Goal: Task Accomplishment & Management: Complete application form

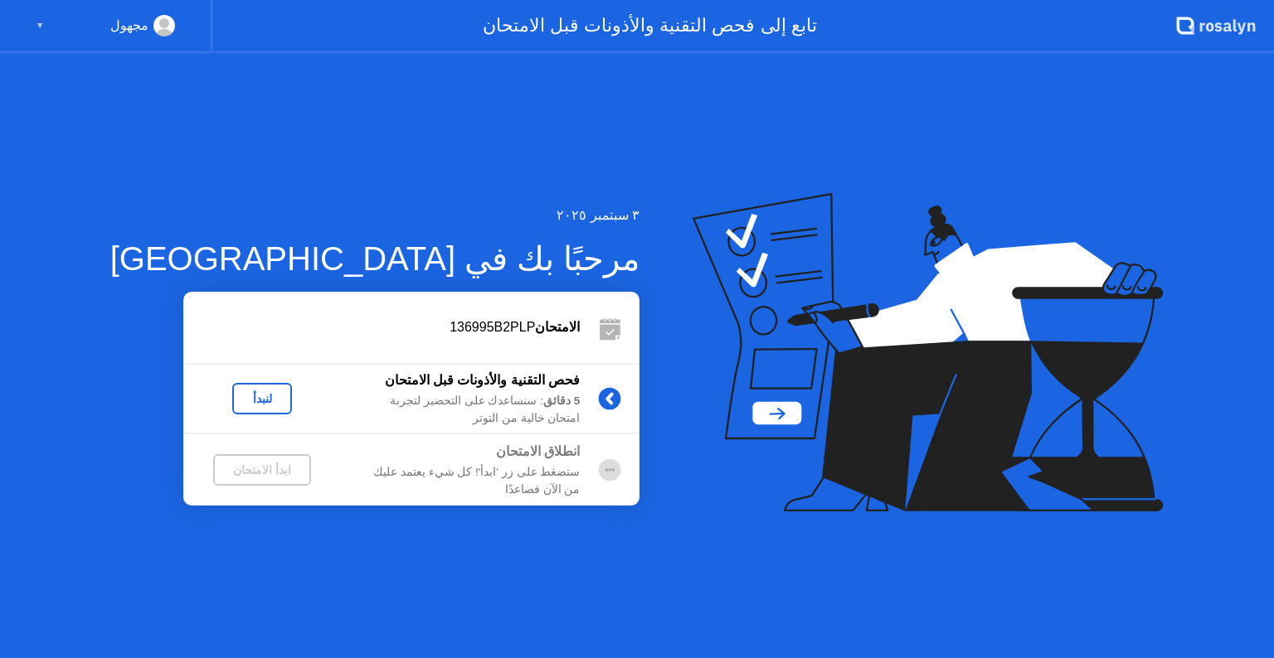
click at [240, 403] on div "لنبدأ" at bounding box center [262, 398] width 46 height 13
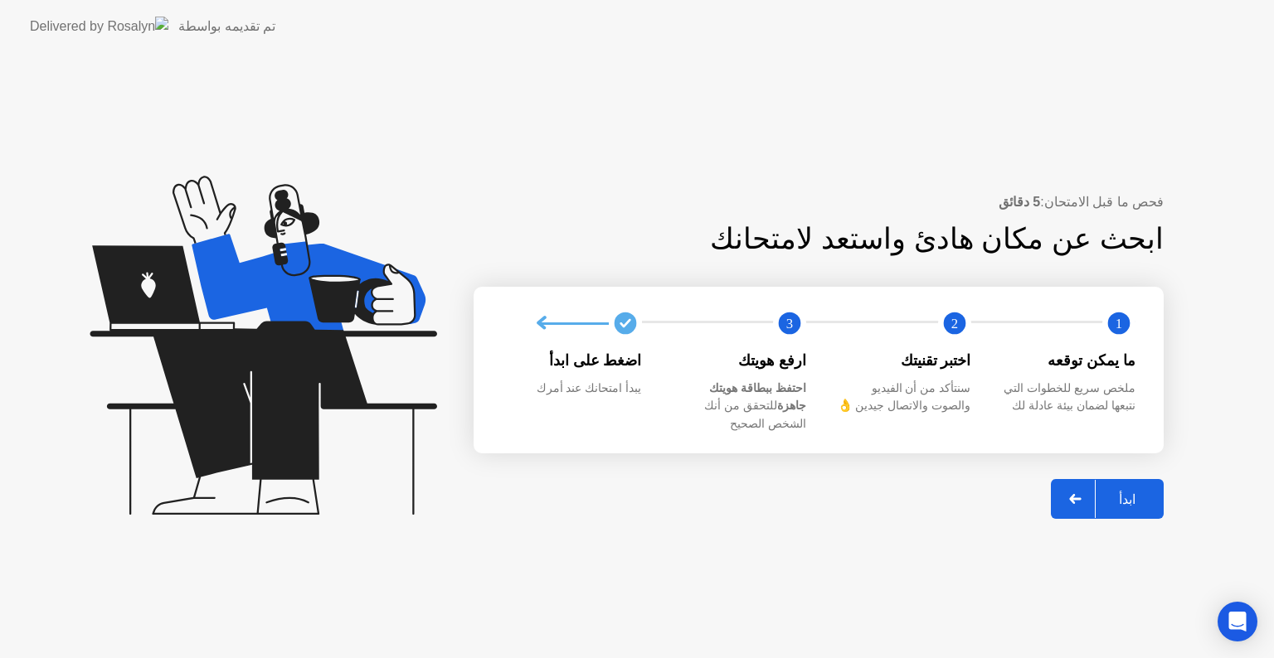
click at [1142, 498] on div "ابدأ" at bounding box center [1126, 500] width 63 height 16
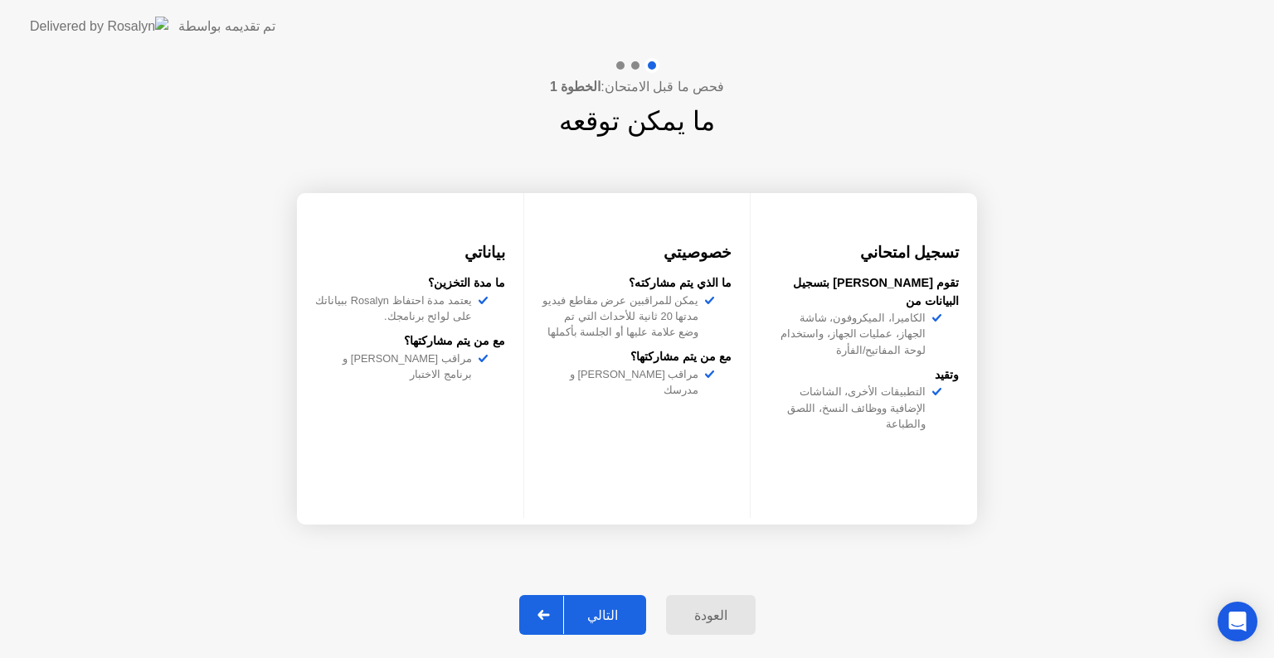
click at [590, 611] on div "التالي" at bounding box center [602, 616] width 77 height 16
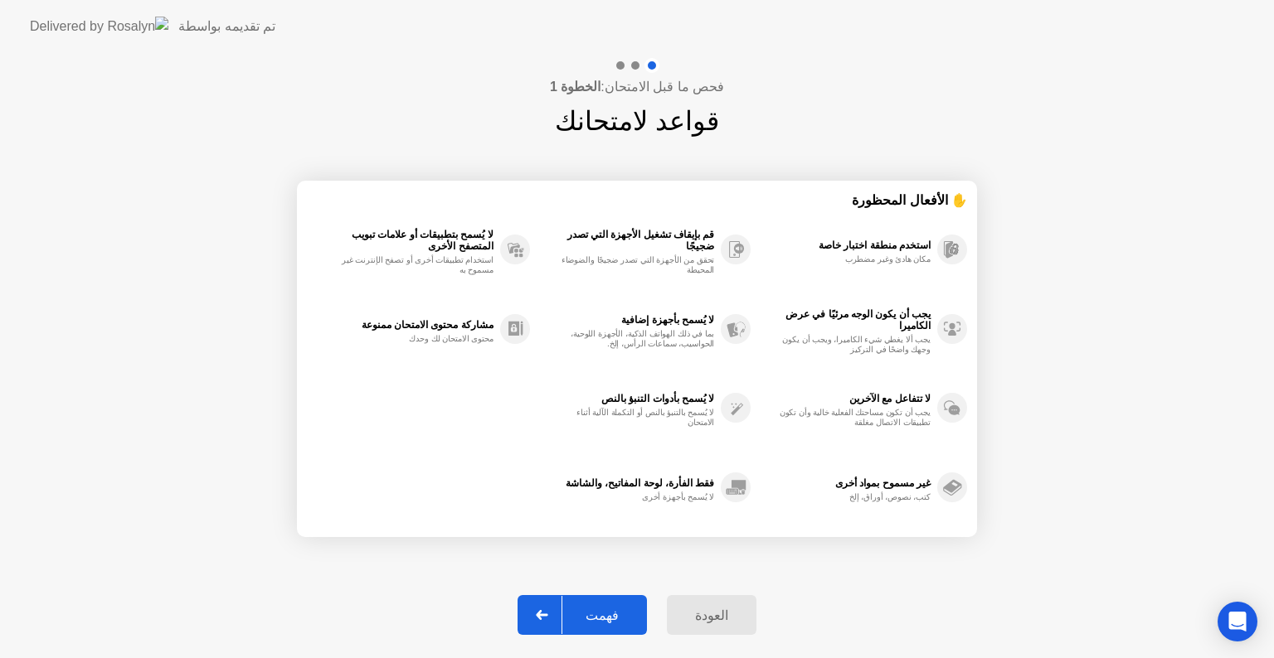
click at [590, 611] on div "فهمت" at bounding box center [602, 616] width 80 height 16
select select "**********"
select select "*******"
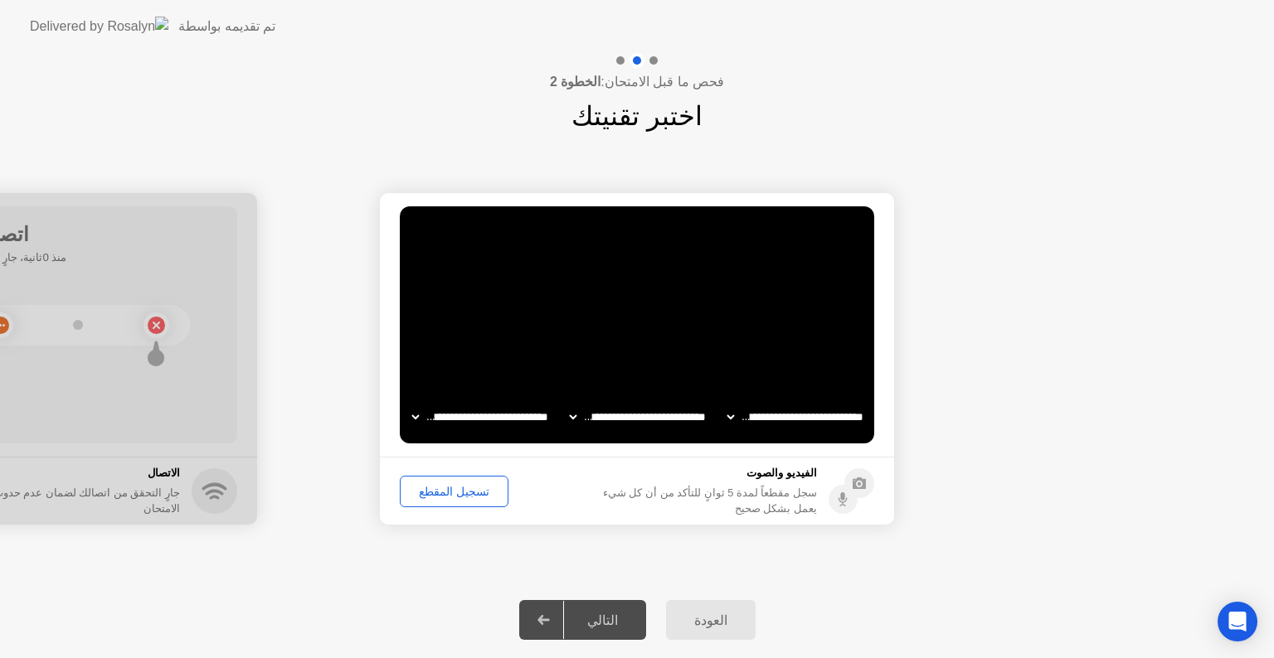
click at [463, 498] on div "تسجيل المقطع" at bounding box center [453, 491] width 97 height 13
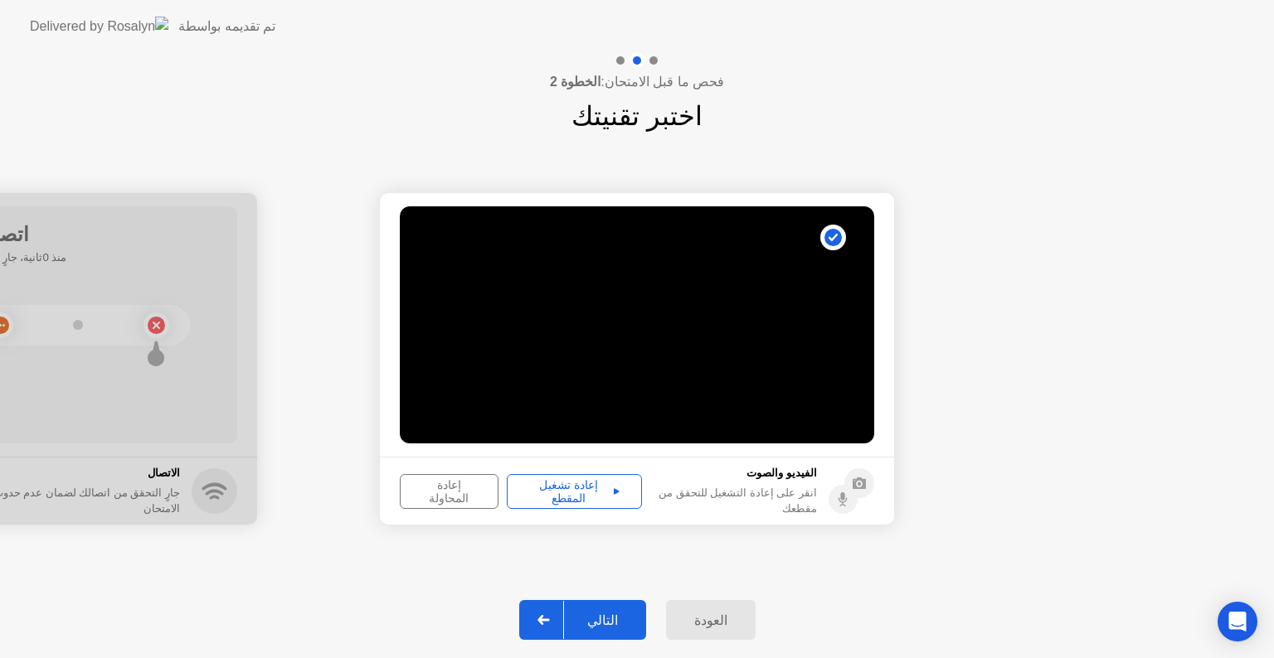
click at [553, 501] on button "إعادة تشغيل المقطع" at bounding box center [574, 491] width 135 height 35
click at [612, 623] on div "التالي" at bounding box center [602, 621] width 77 height 16
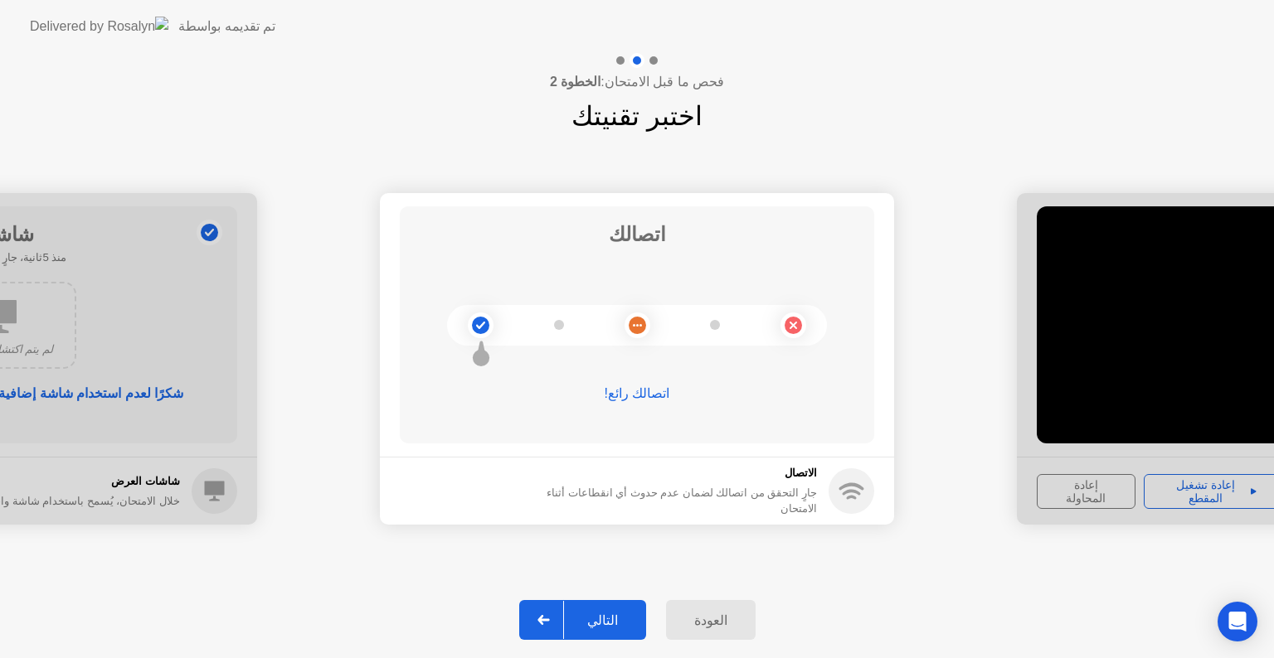
click at [612, 623] on div "التالي" at bounding box center [602, 621] width 77 height 16
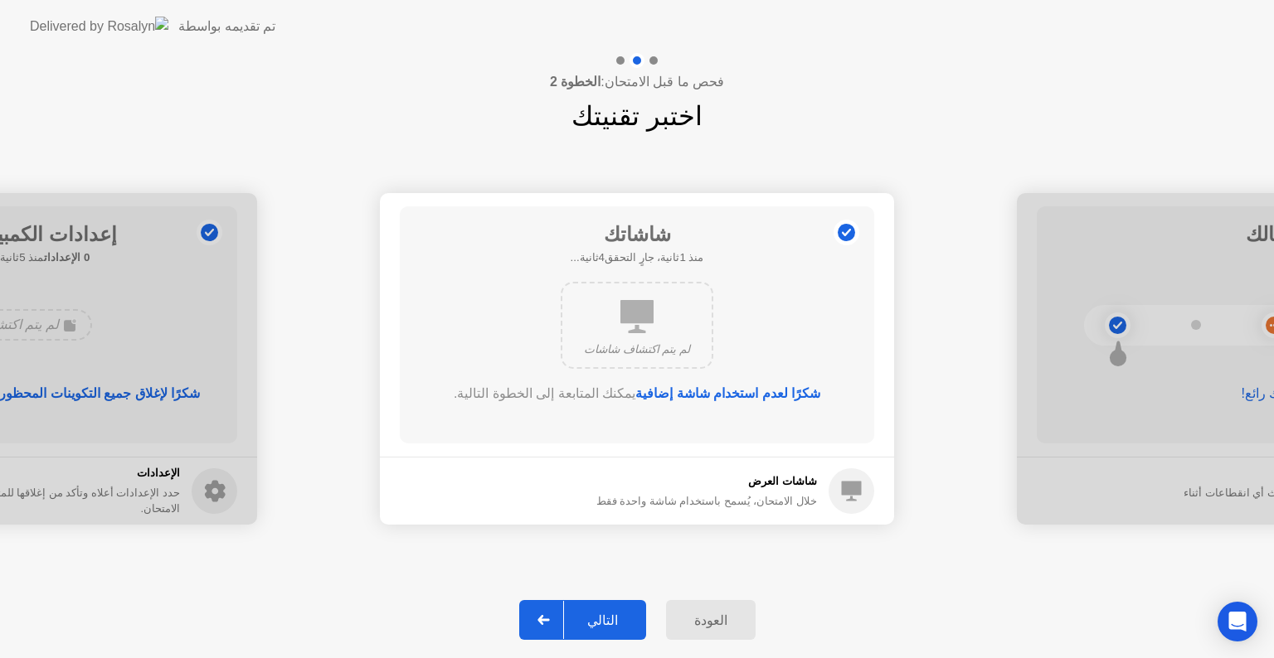
click at [612, 623] on div "التالي" at bounding box center [602, 621] width 77 height 16
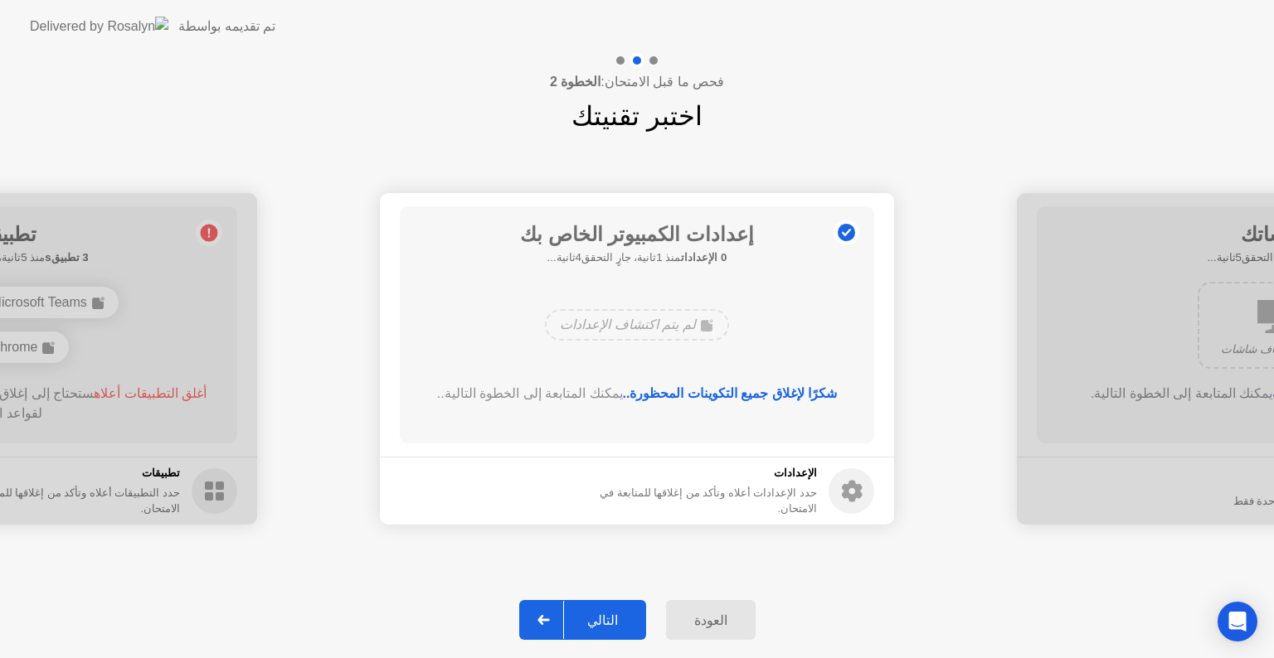
click at [612, 623] on div "التالي" at bounding box center [602, 621] width 77 height 16
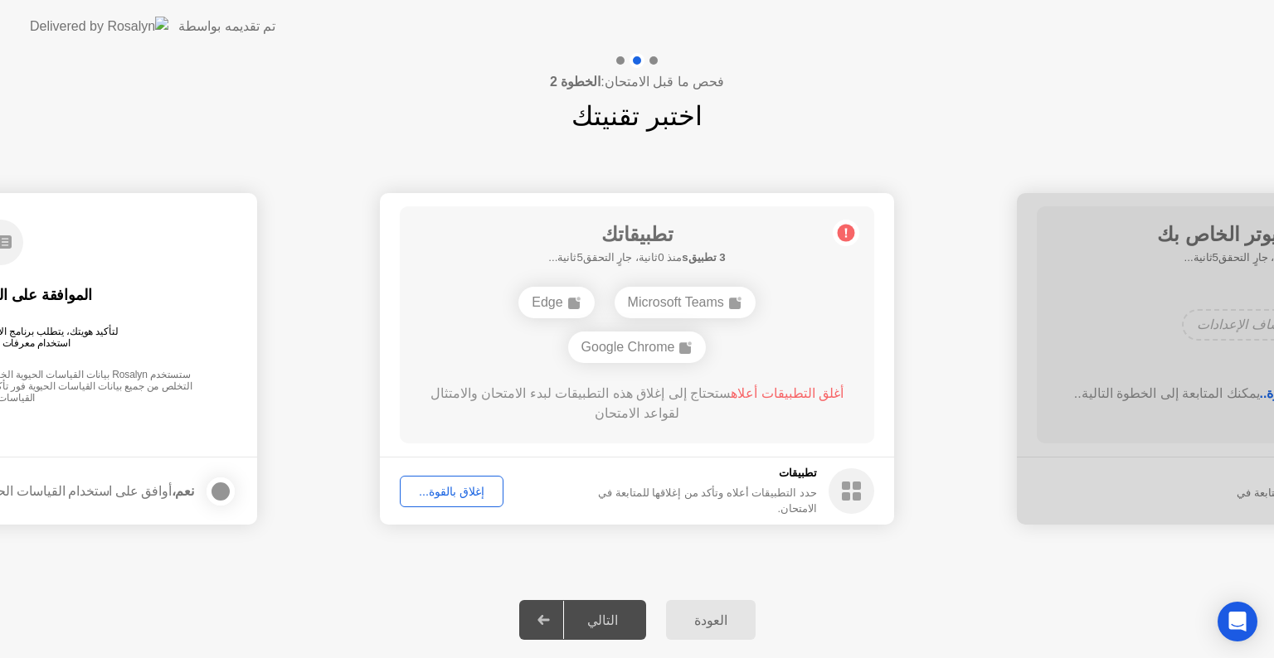
click at [455, 490] on div "إغلاق بالقوة..." at bounding box center [451, 491] width 92 height 13
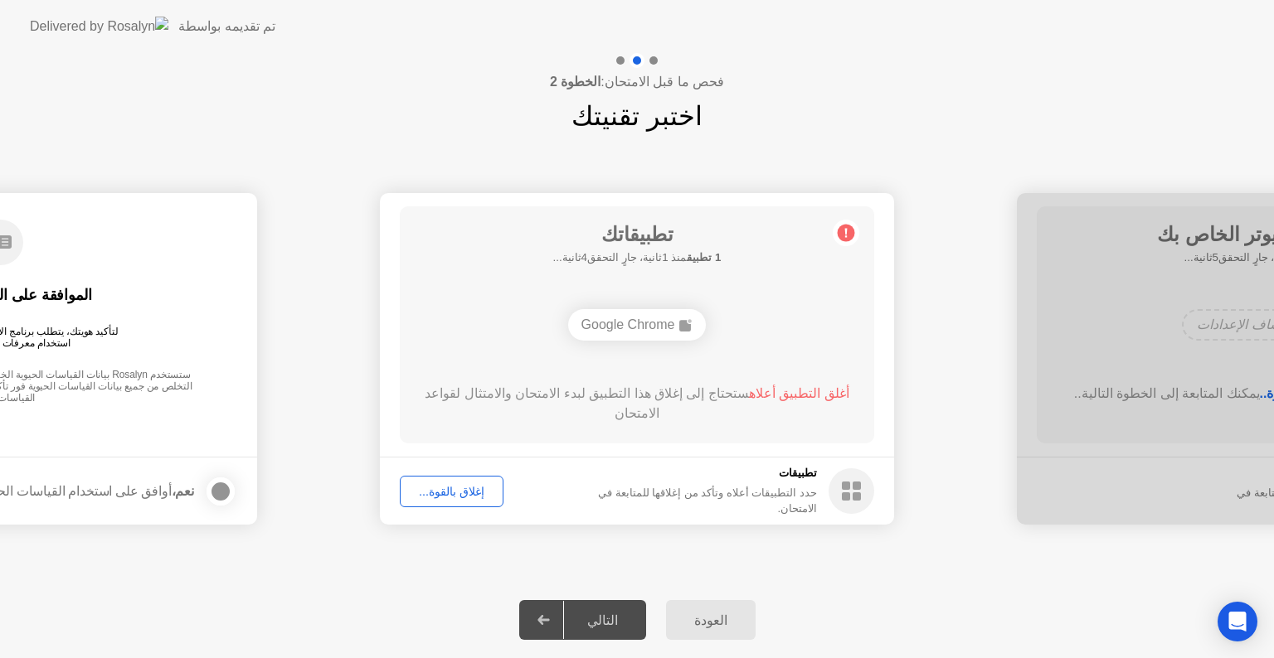
click at [436, 485] on div "إغلاق بالقوة..." at bounding box center [451, 491] width 92 height 13
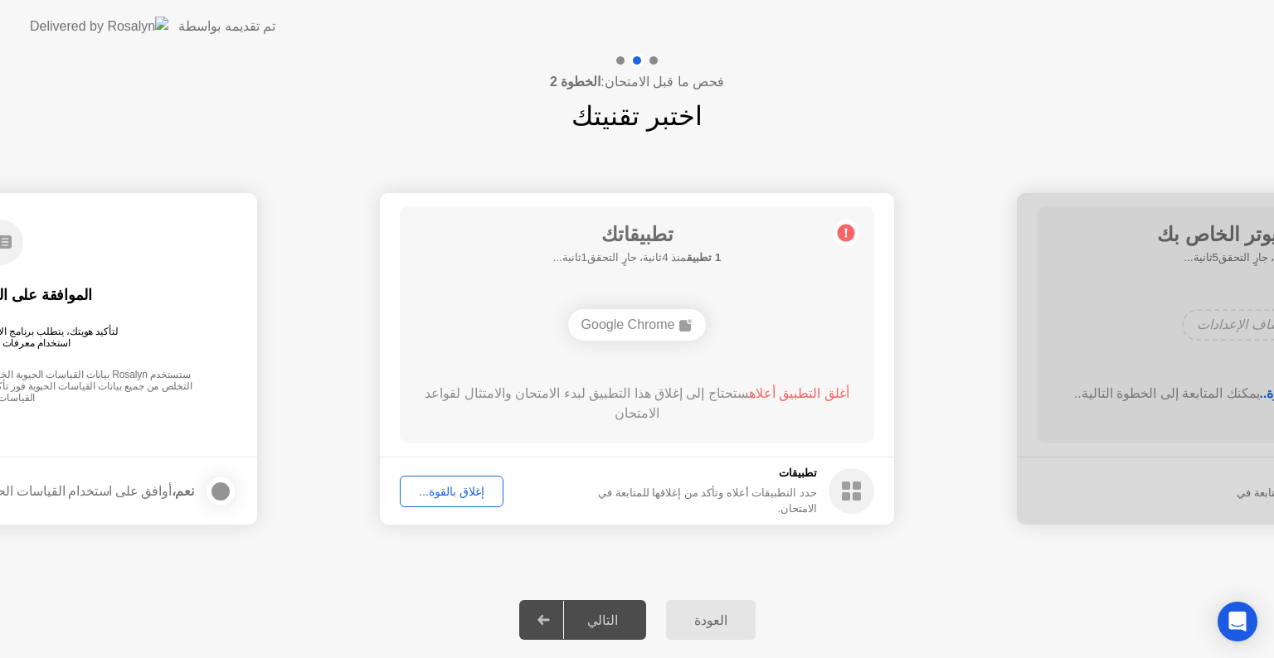
click at [445, 491] on div "إغلاق بالقوة..." at bounding box center [451, 491] width 92 height 13
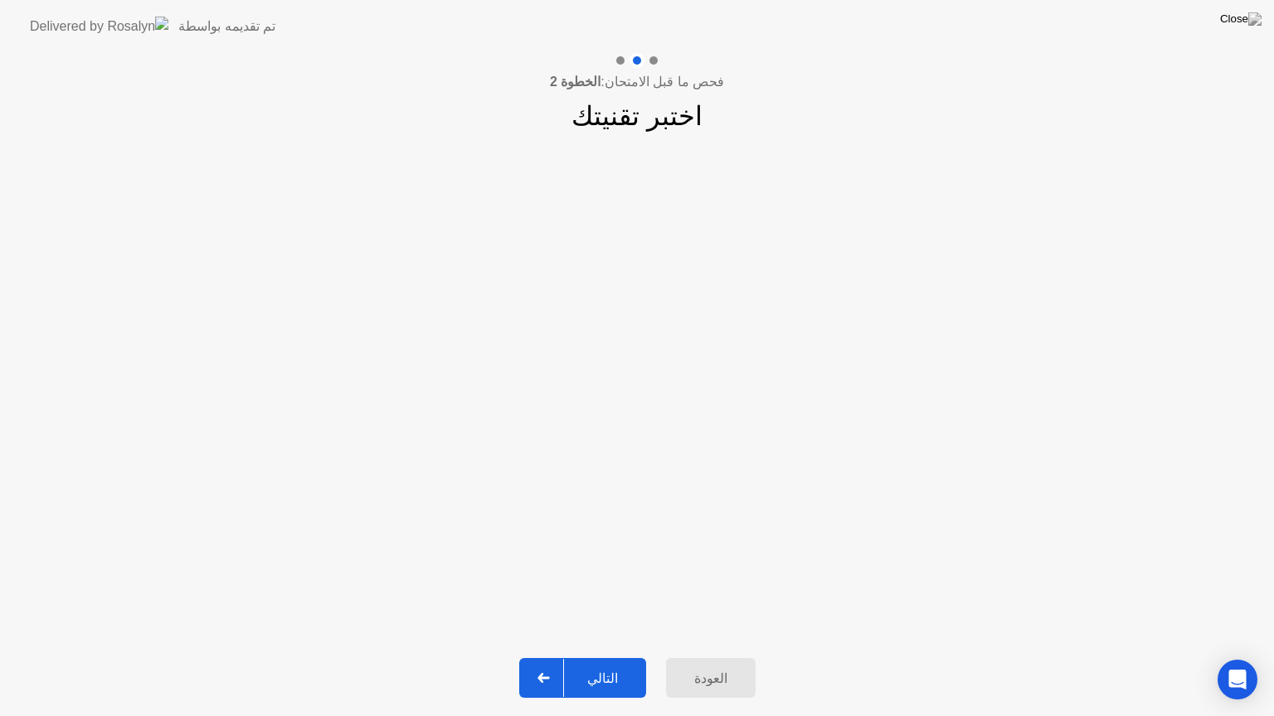
click at [601, 658] on div "التالي" at bounding box center [602, 679] width 77 height 16
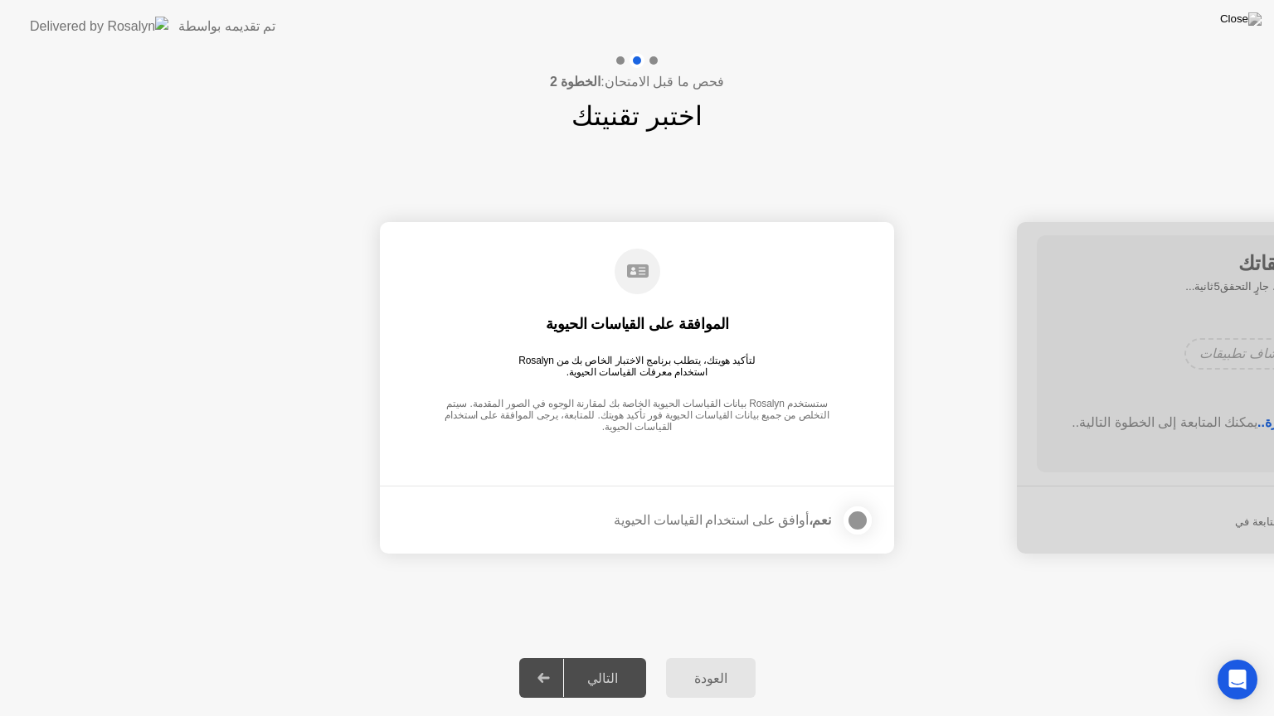
click at [858, 515] on div at bounding box center [857, 521] width 20 height 20
click at [601, 658] on div "التالي" at bounding box center [602, 679] width 77 height 16
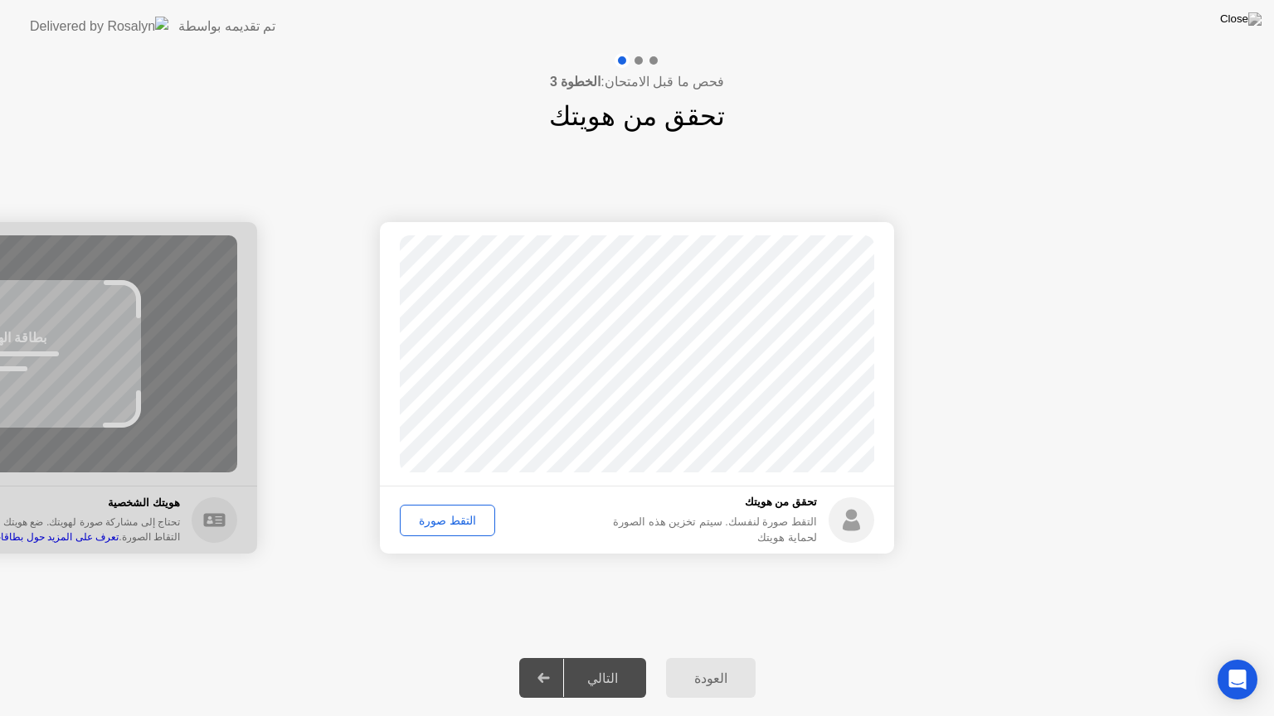
click at [454, 519] on div "التقط صورة" at bounding box center [447, 520] width 84 height 13
click at [720, 658] on div "العودة" at bounding box center [711, 679] width 80 height 16
select select "**********"
select select "*******"
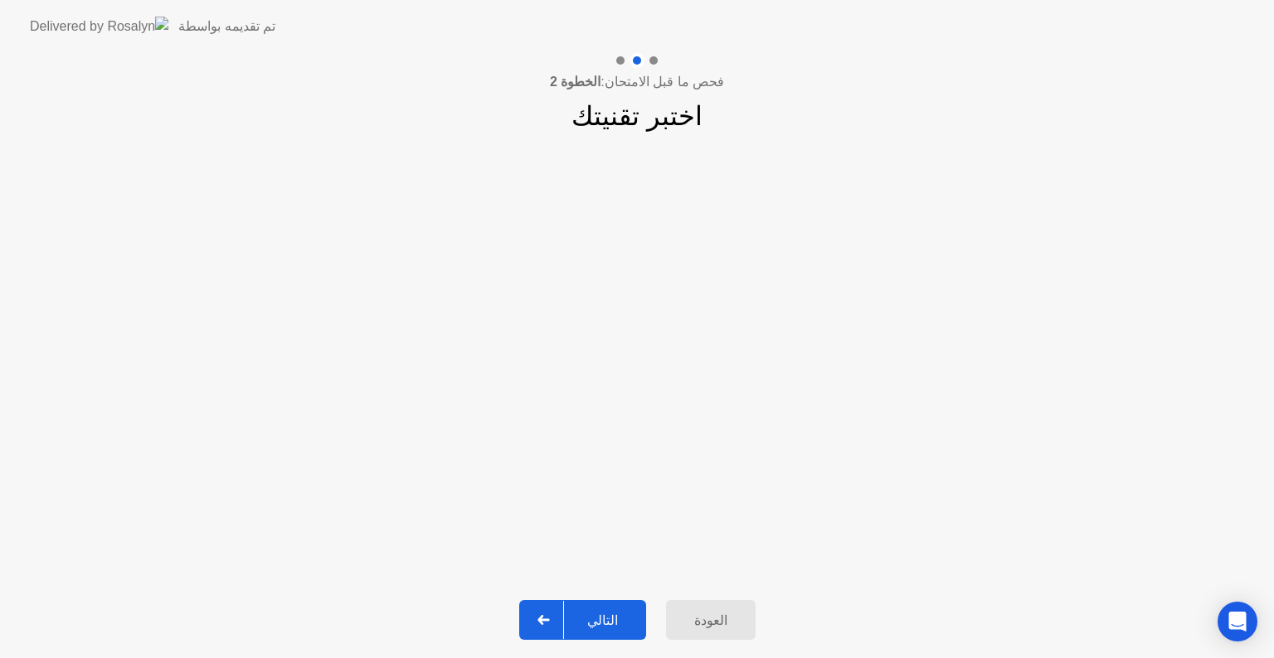
click at [606, 617] on div "التالي" at bounding box center [602, 621] width 77 height 16
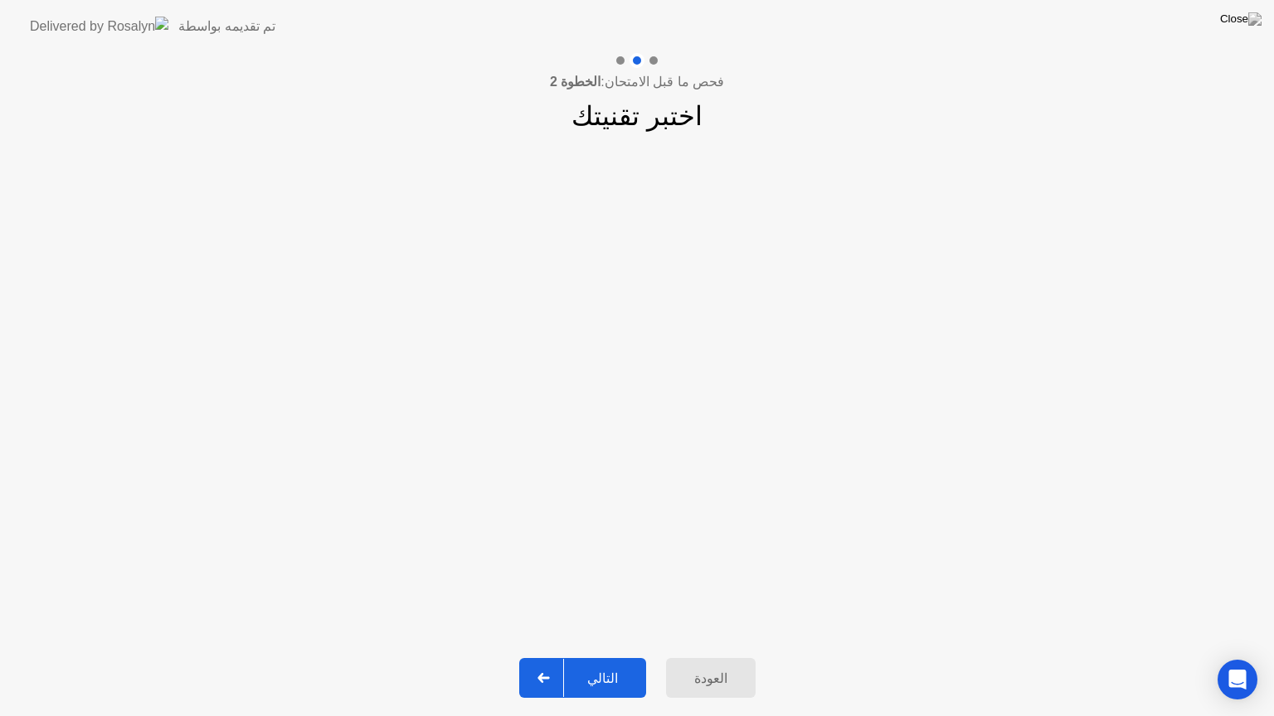
click at [607, 658] on div "التالي" at bounding box center [602, 679] width 77 height 16
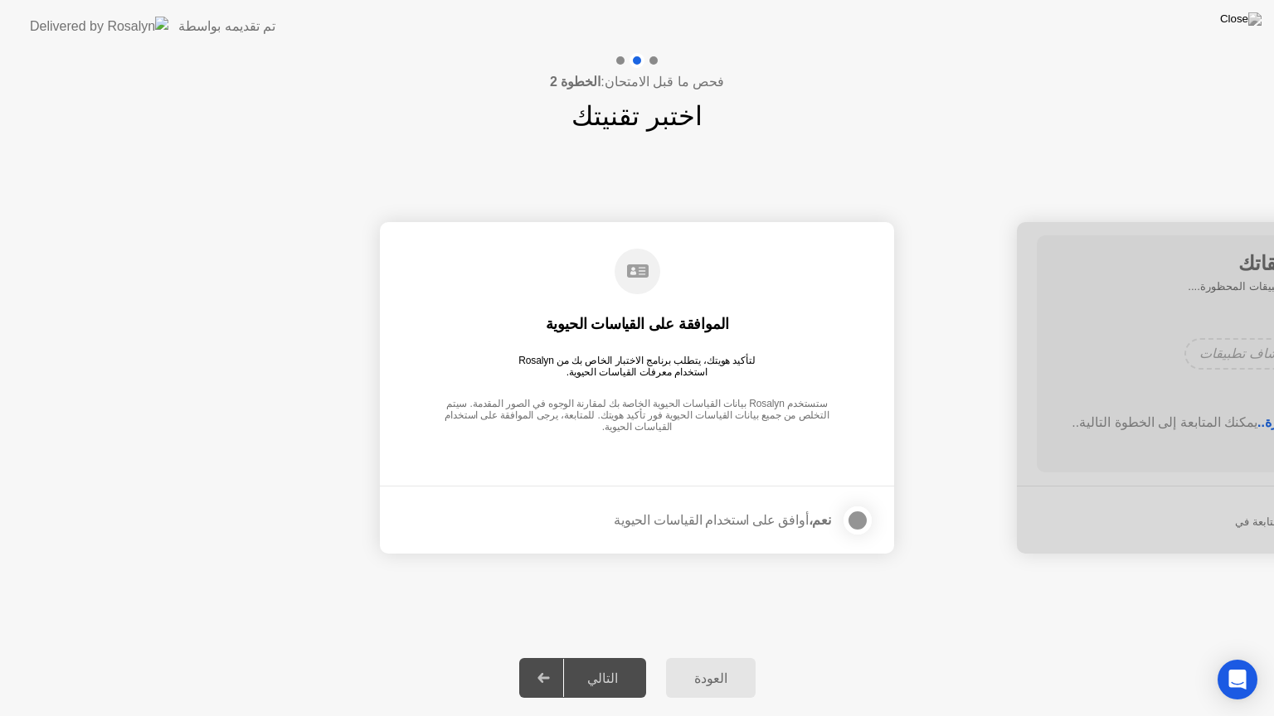
click at [607, 658] on div "التالي" at bounding box center [602, 679] width 77 height 16
click at [857, 518] on div at bounding box center [857, 521] width 20 height 20
click at [617, 658] on div "التالي" at bounding box center [602, 679] width 77 height 16
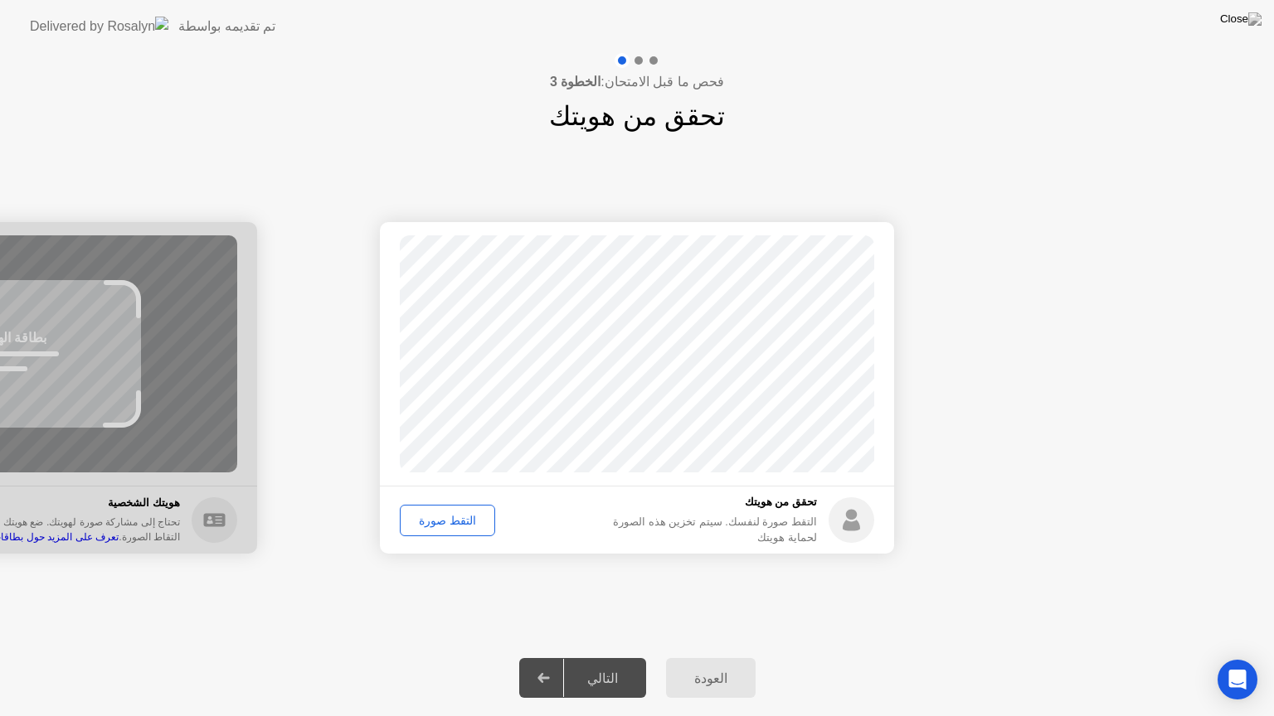
click at [447, 521] on div "التقط صورة" at bounding box center [447, 520] width 84 height 13
click at [611, 658] on button "التالي" at bounding box center [582, 678] width 127 height 40
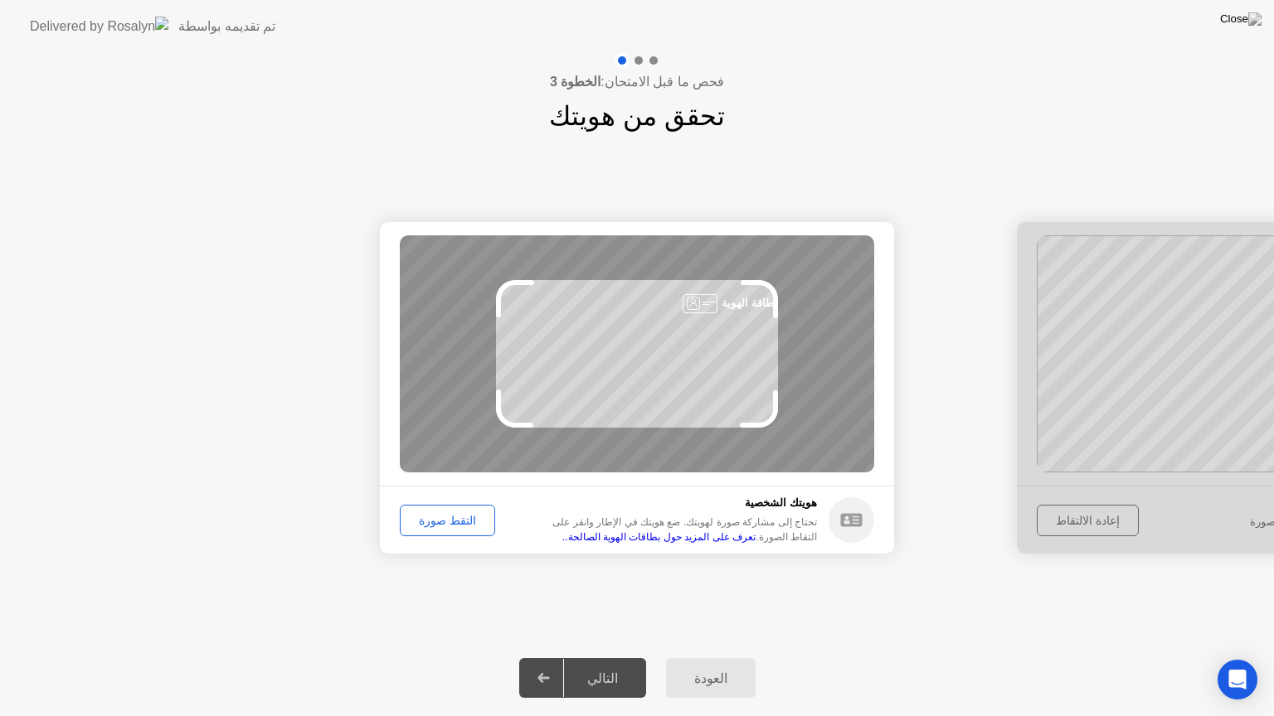
click at [451, 514] on div "التقط صورة" at bounding box center [447, 520] width 84 height 13
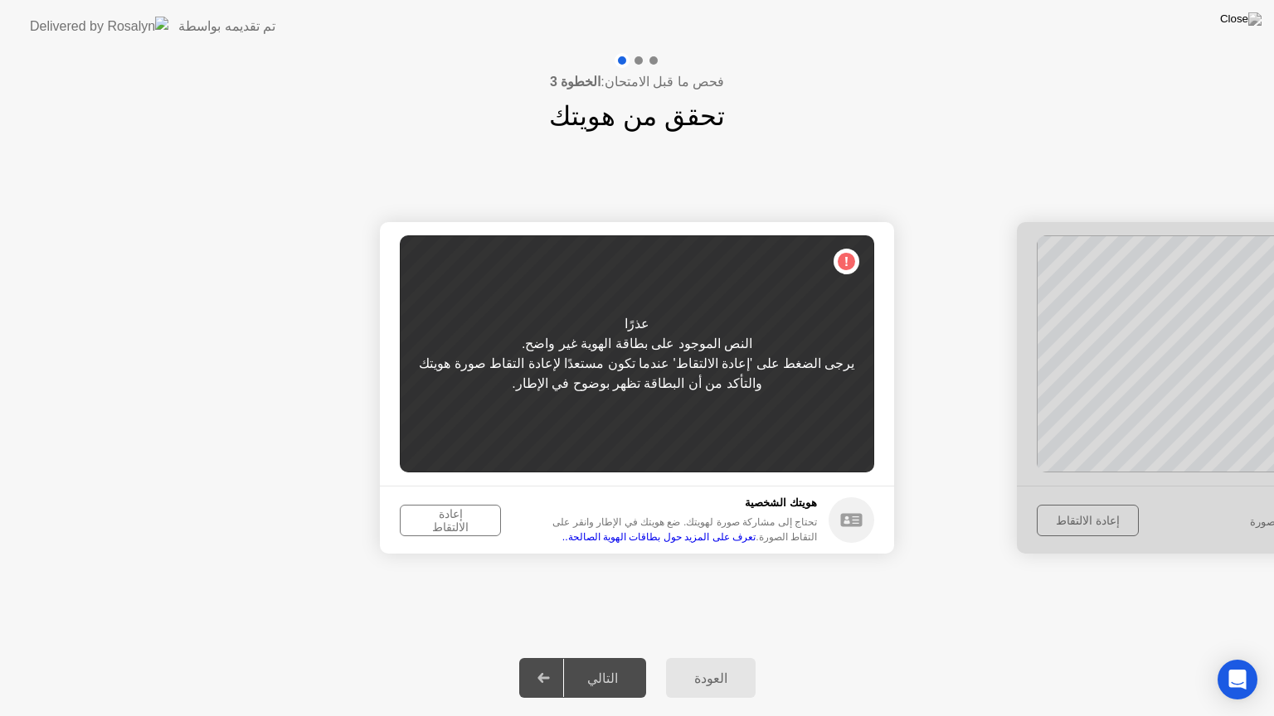
click at [451, 514] on div "إعادة الالتقاط" at bounding box center [450, 520] width 90 height 27
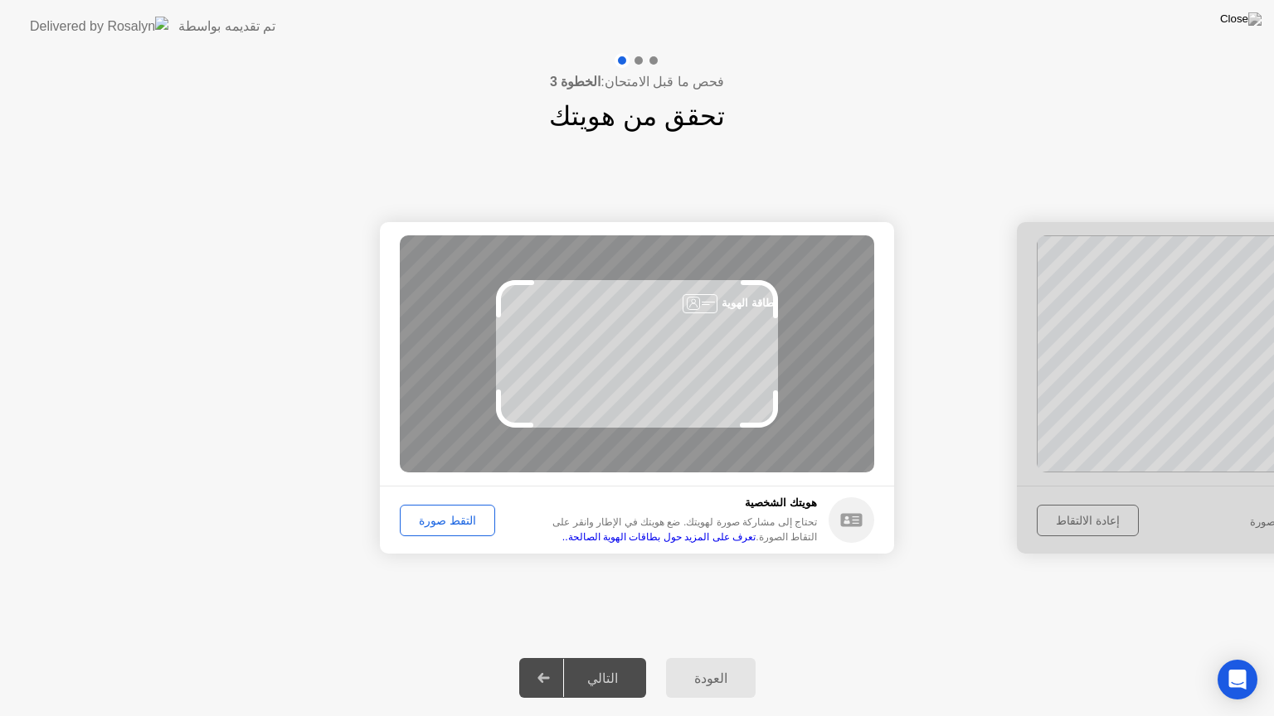
click at [451, 514] on div "التقط صورة" at bounding box center [447, 520] width 84 height 13
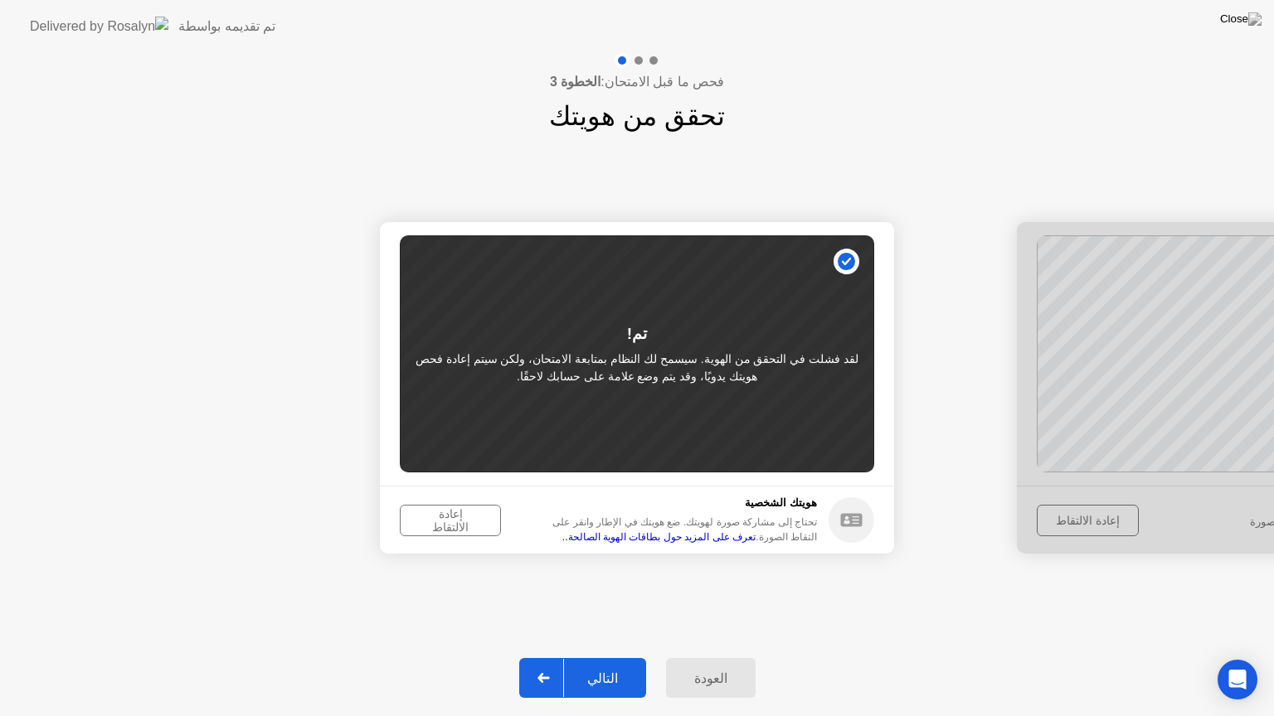
click at [609, 658] on div "التالي" at bounding box center [602, 679] width 77 height 16
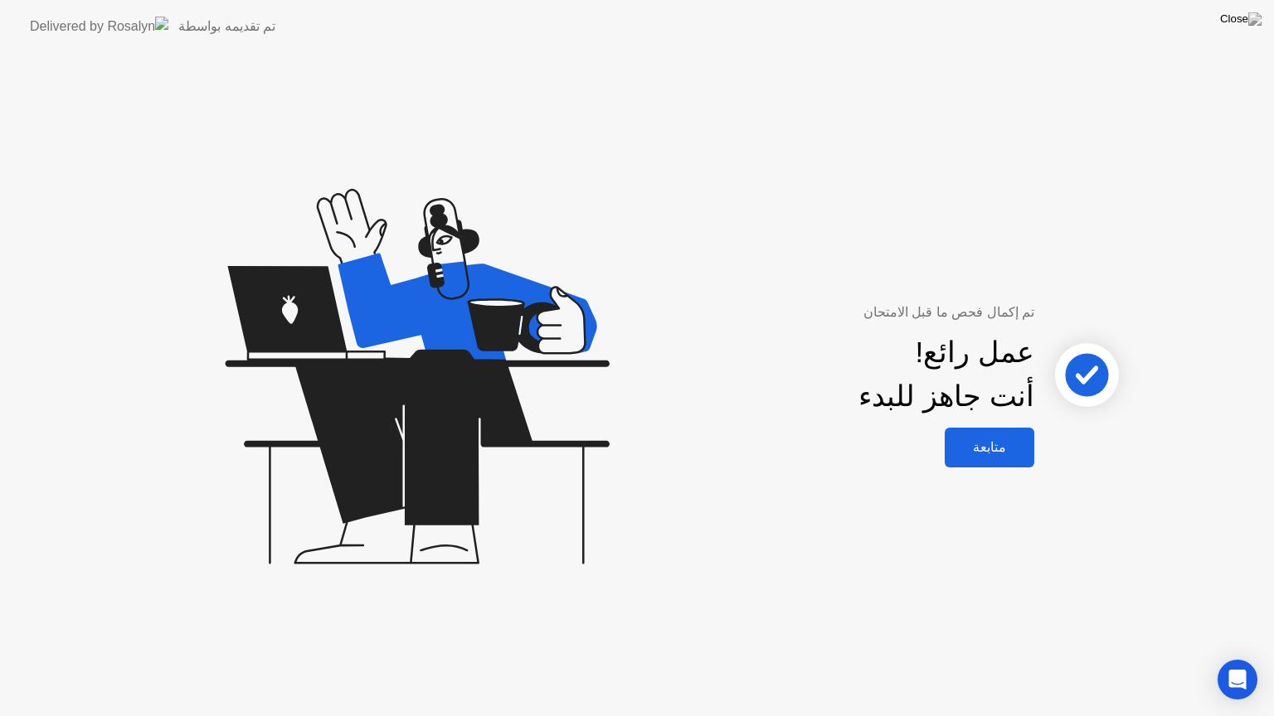
click at [1002, 448] on div "متابعة" at bounding box center [989, 447] width 80 height 16
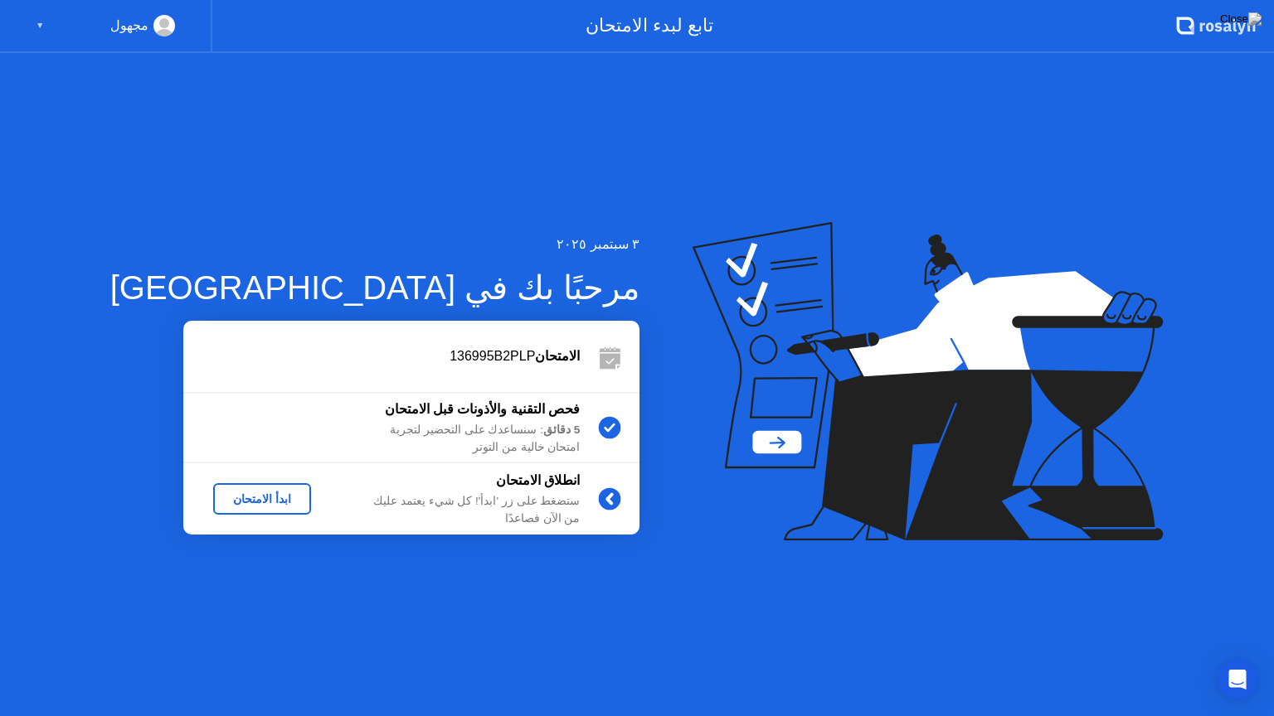
click at [228, 495] on div "ابدأ الامتحان" at bounding box center [262, 499] width 85 height 13
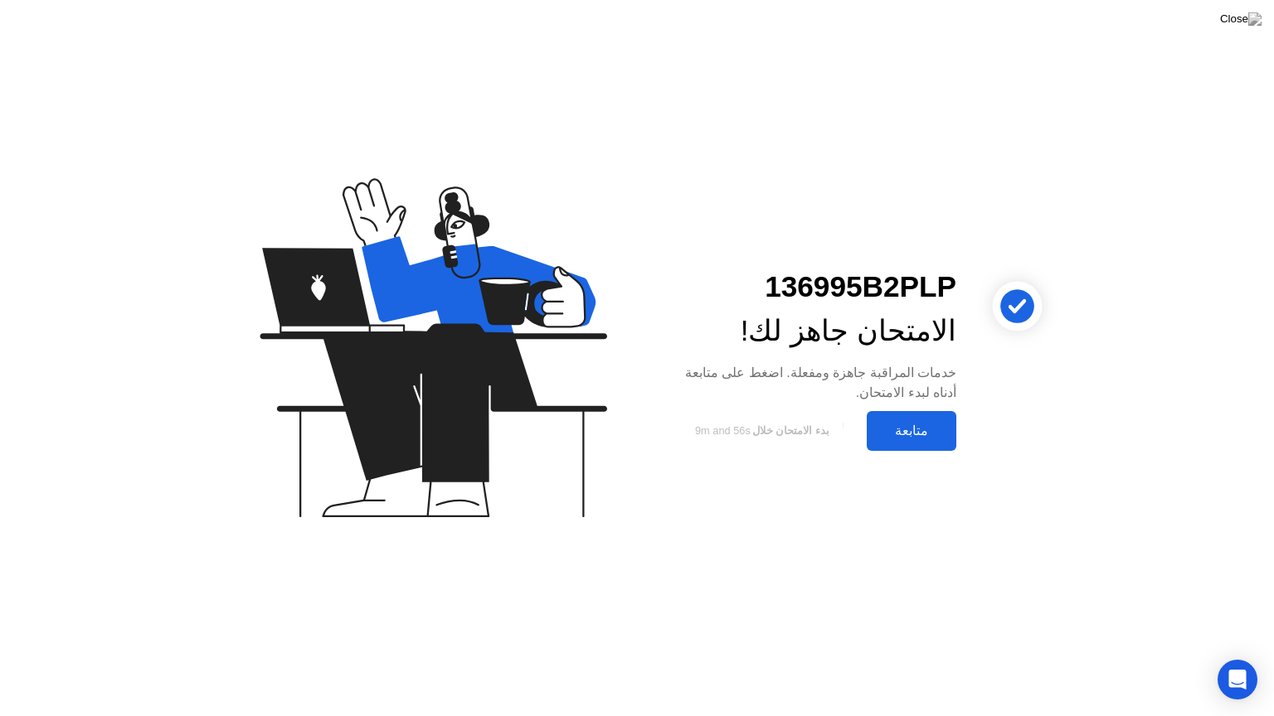
click at [915, 427] on div "متابعة" at bounding box center [911, 431] width 80 height 16
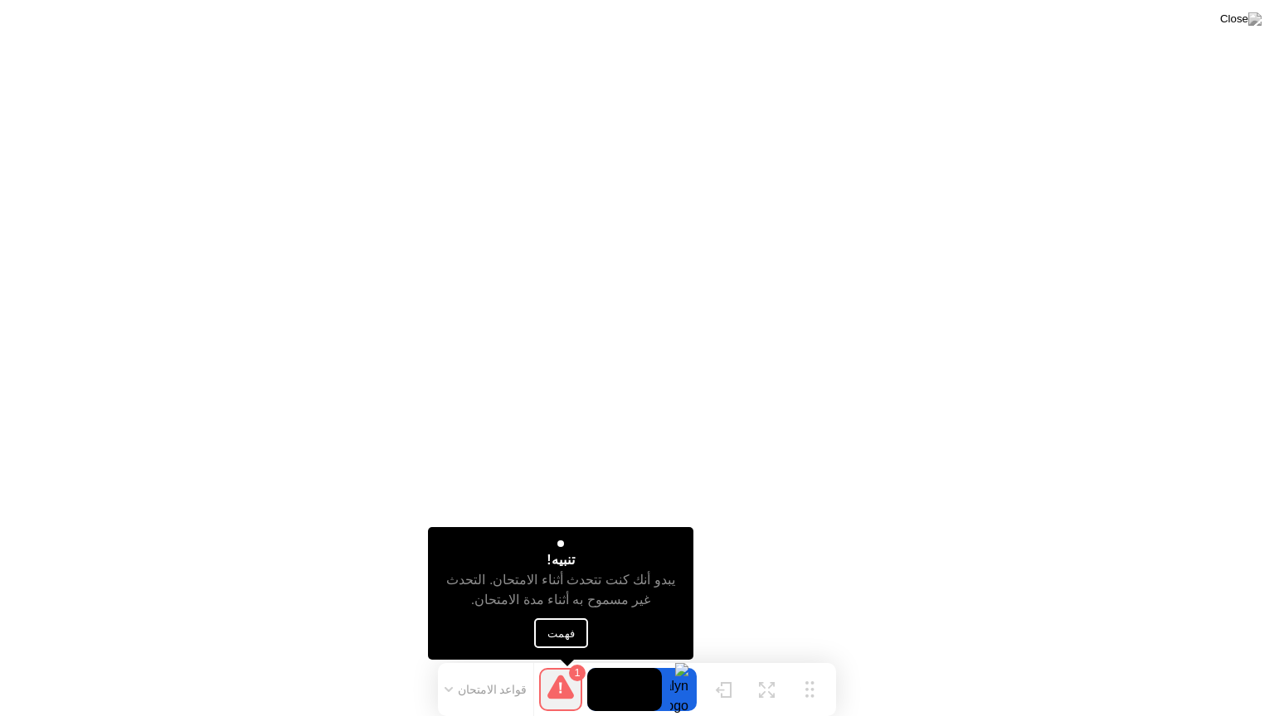
click at [556, 631] on button "فهمت" at bounding box center [561, 634] width 54 height 30
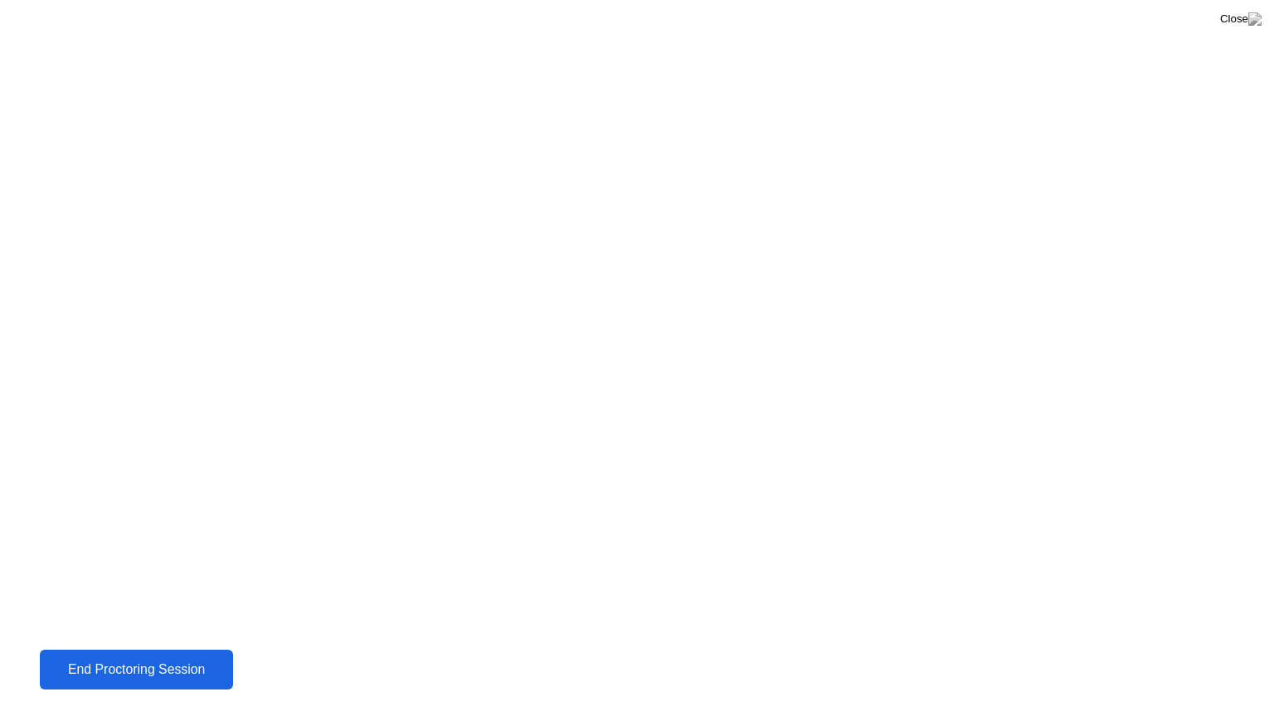
click at [182, 658] on div "End Proctoring Session" at bounding box center [137, 669] width 184 height 15
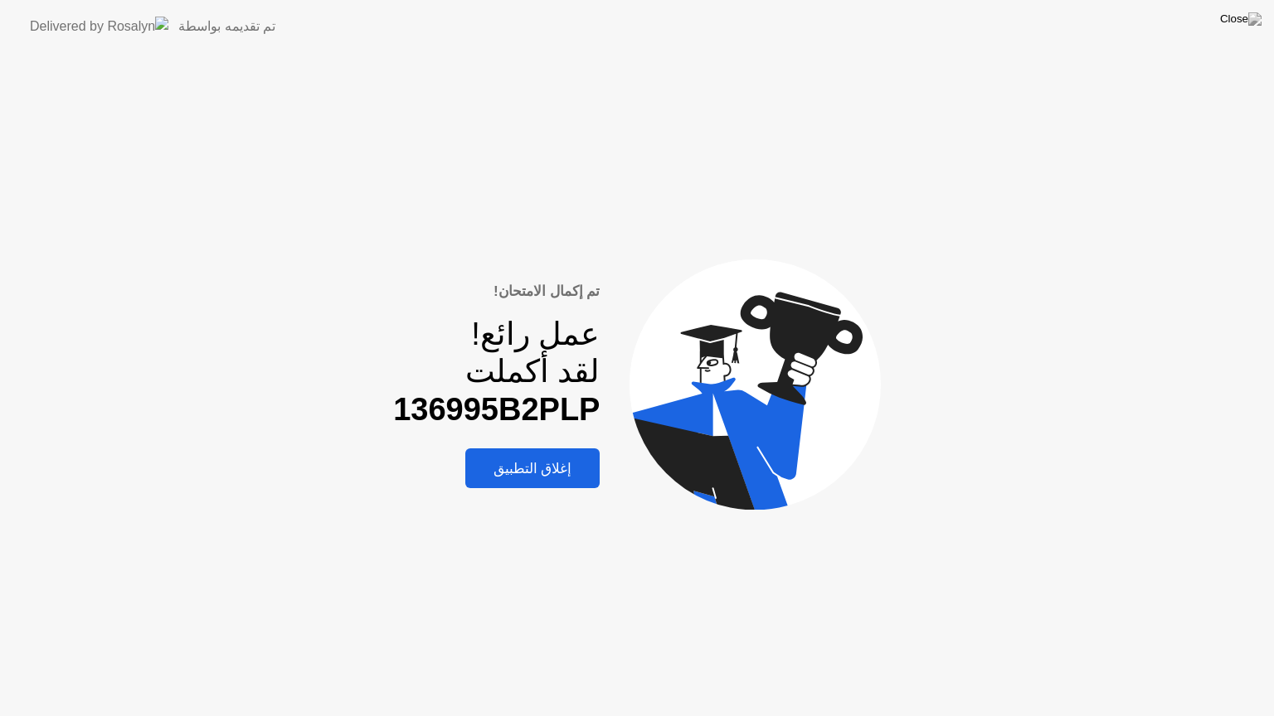
click at [537, 468] on div "إغلاق التطبيق" at bounding box center [532, 468] width 125 height 17
